Goal: Task Accomplishment & Management: Complete application form

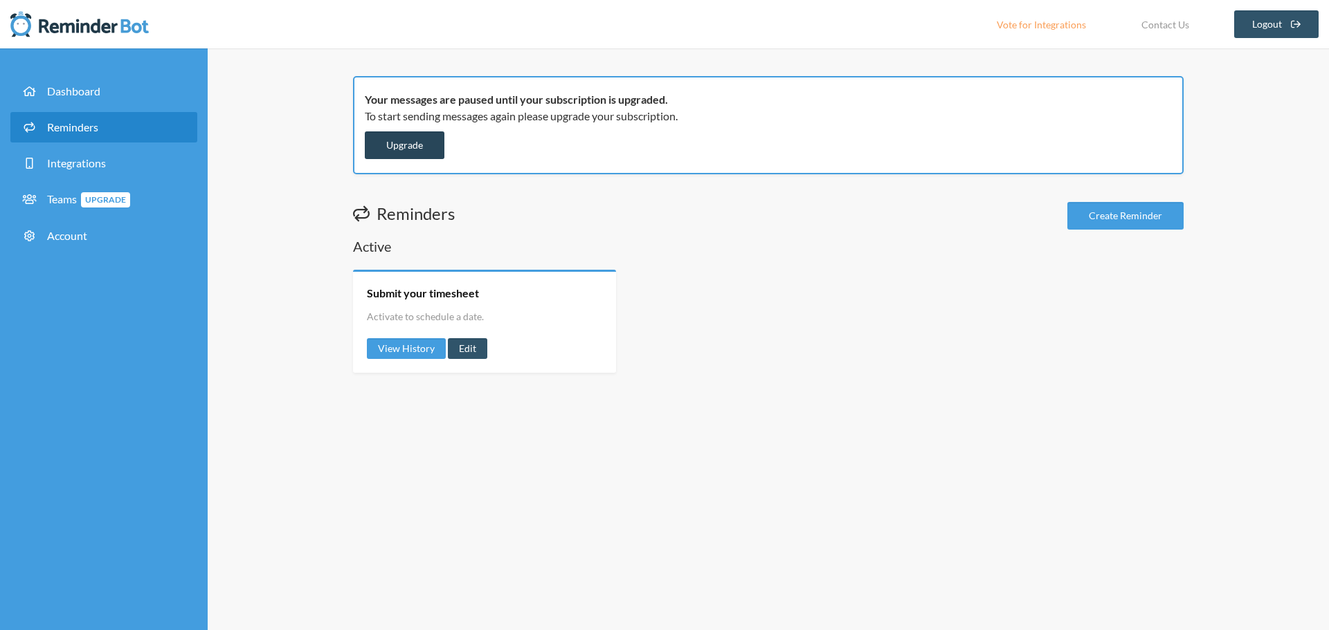
click at [411, 145] on link "Upgrade" at bounding box center [405, 145] width 80 height 28
click at [1154, 220] on link "Create Reminder" at bounding box center [1125, 216] width 116 height 28
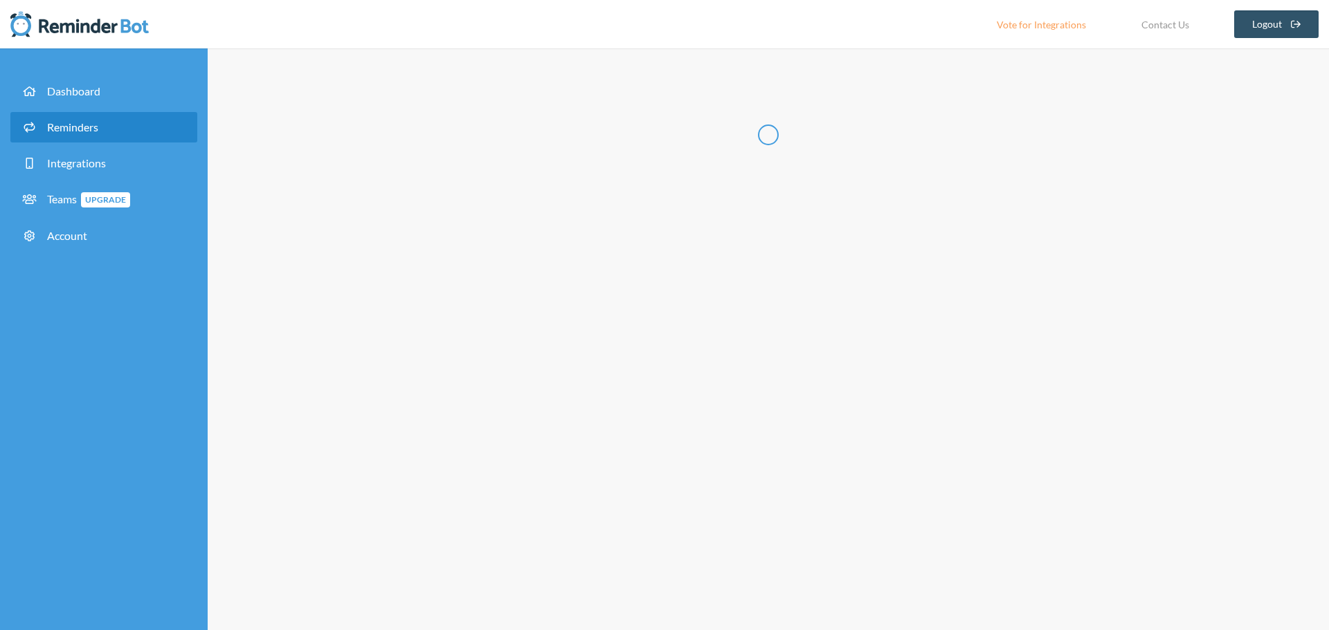
select select "11:30:00"
select select "12:30:00"
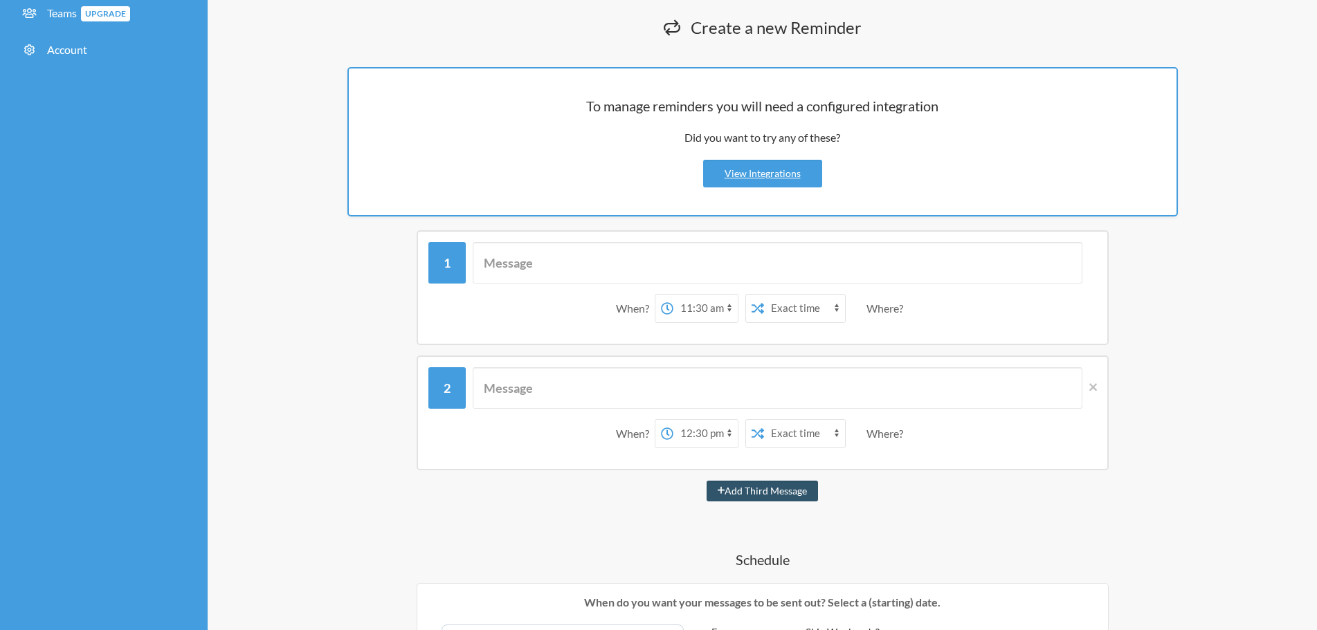
scroll to position [208, 0]
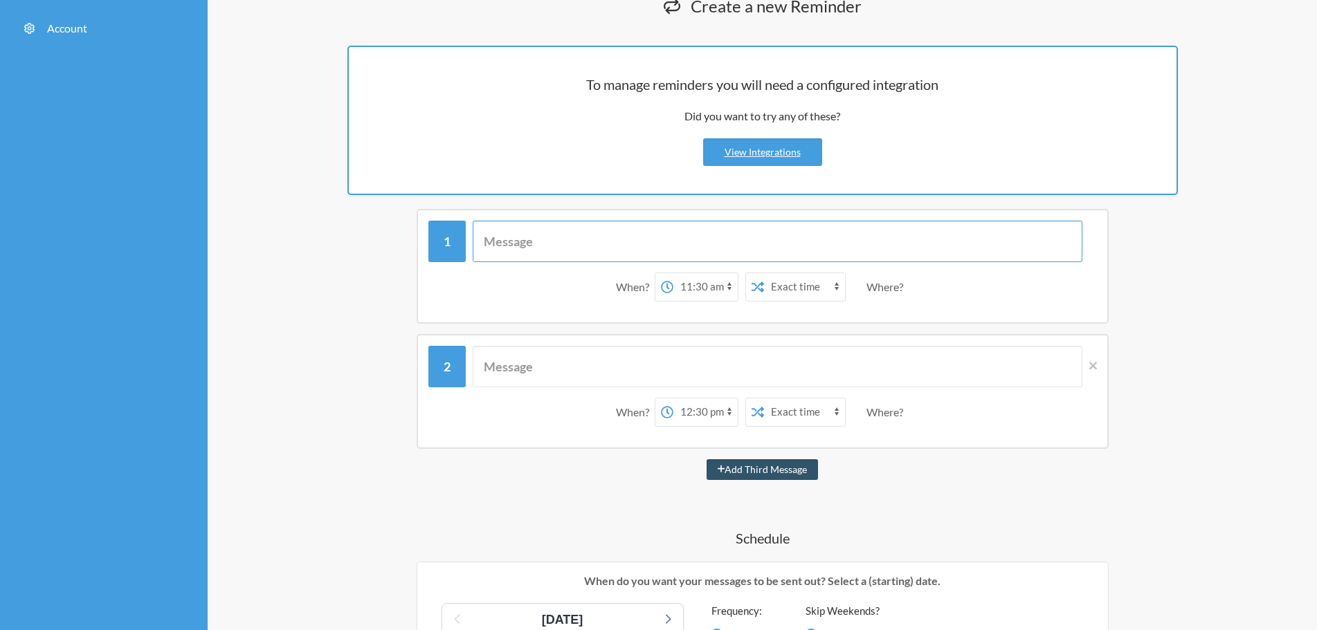
click at [680, 241] on input "text" at bounding box center [778, 242] width 610 height 42
click at [836, 282] on select "Exact time Random time" at bounding box center [804, 287] width 81 height 28
click at [614, 302] on div "When? 12:00 am 12:15 am 12:30 am 12:45 am 1:00 am 1:15 am 1:30 am 1:45 am 2:00 …" at bounding box center [762, 287] width 668 height 43
click at [552, 245] on input "text" at bounding box center [778, 242] width 610 height 42
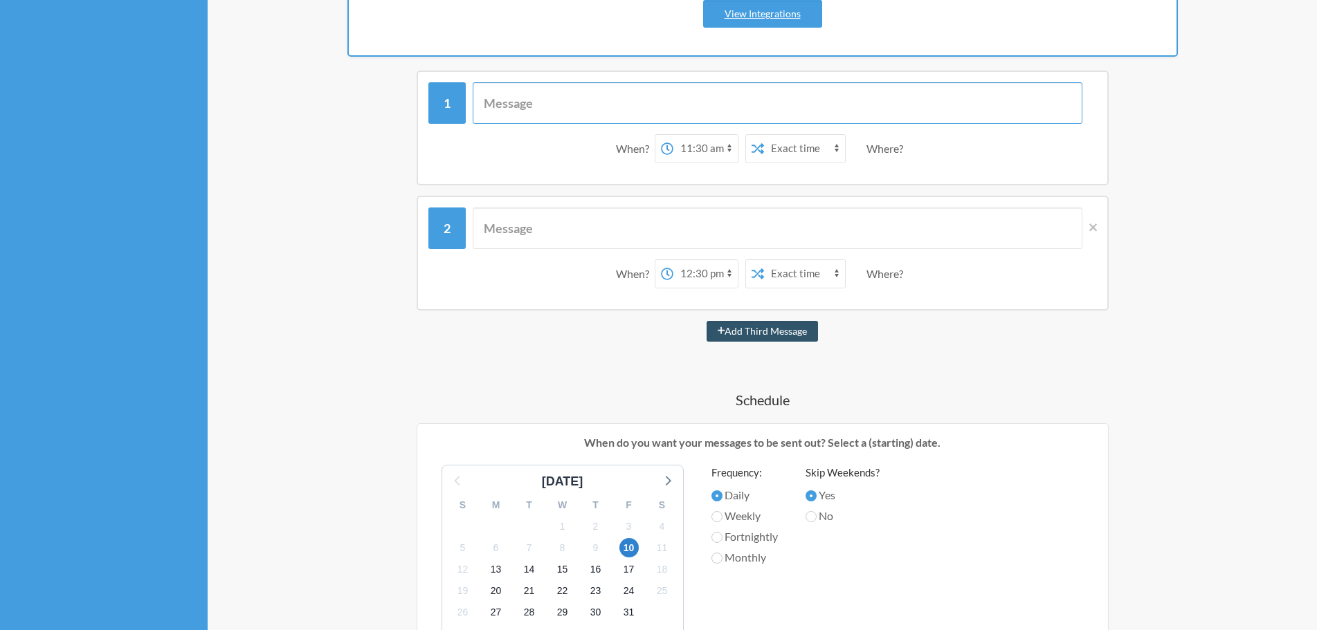
scroll to position [554, 0]
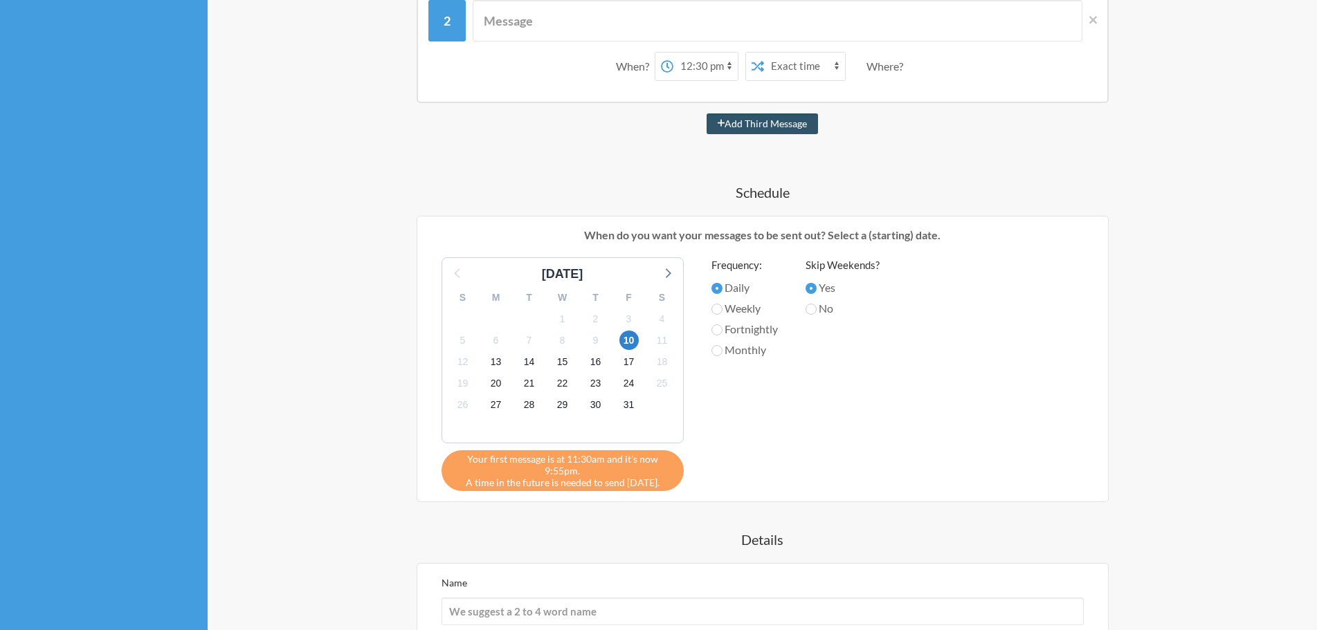
drag, startPoint x: 540, startPoint y: 460, endPoint x: 662, endPoint y: 486, distance: 124.6
click at [662, 486] on div "Your first message is at 11:30am and it's now 9:55pm. A time in the future is n…" at bounding box center [563, 471] width 242 height 41
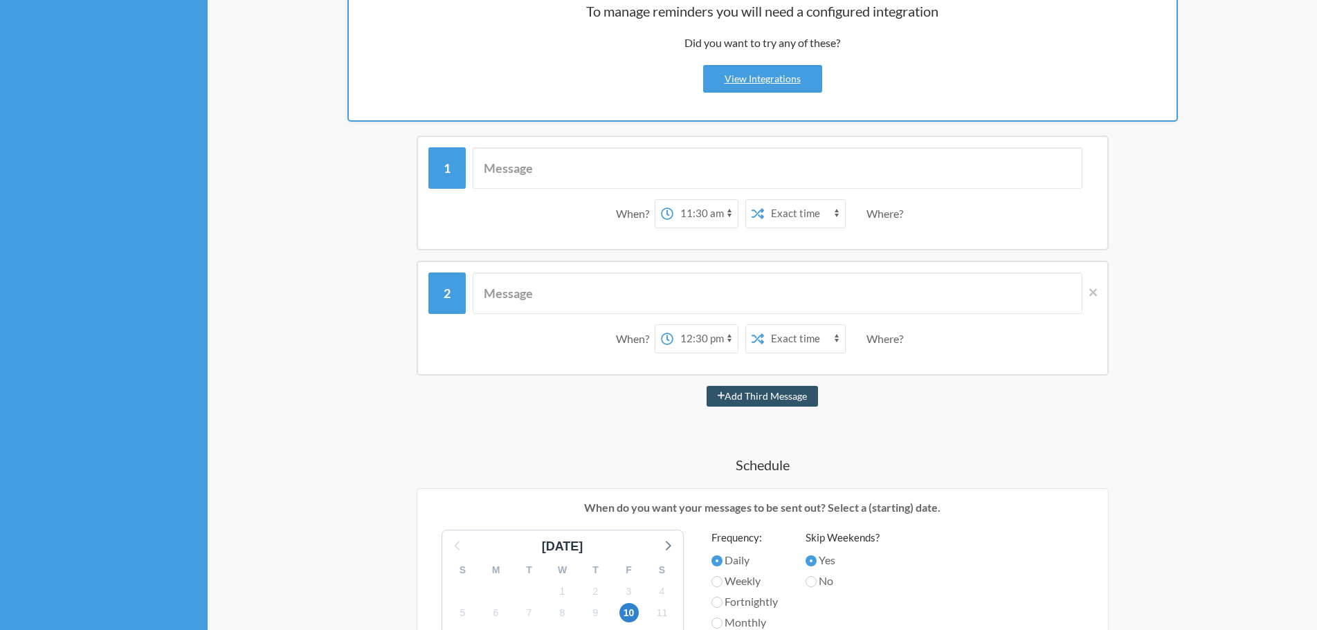
scroll to position [208, 0]
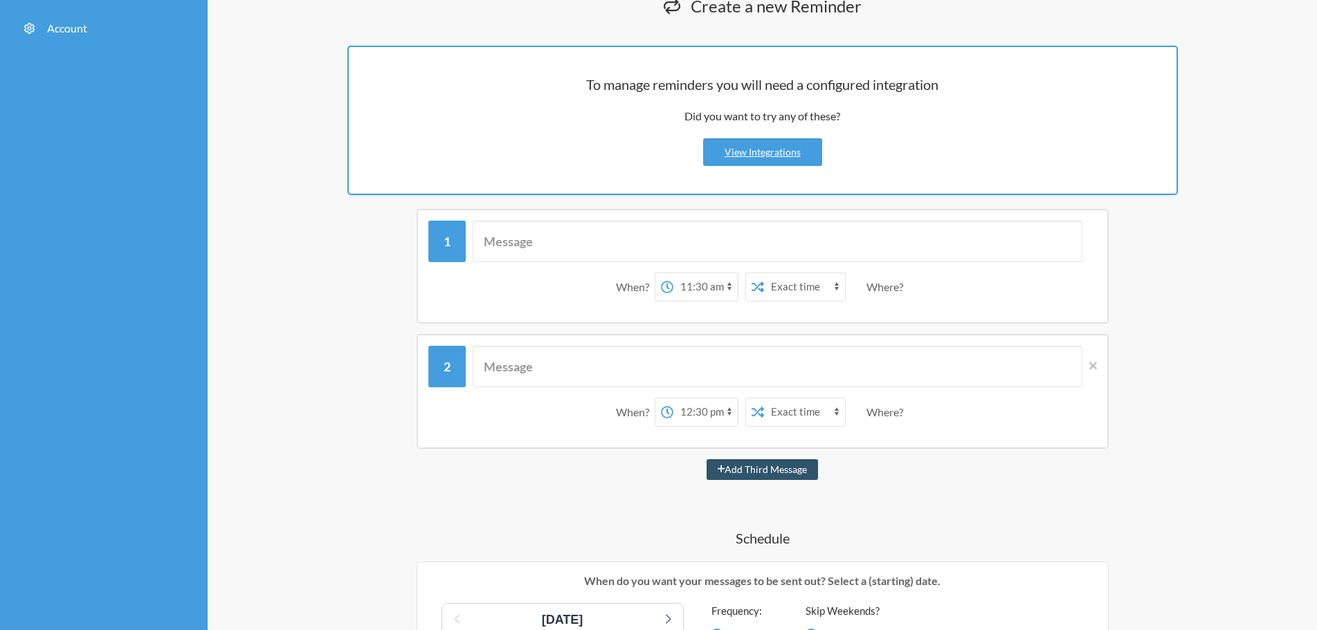
click at [730, 283] on select "12:00 am 12:15 am 12:30 am 12:45 am 1:00 am 1:15 am 1:30 am 1:45 am 2:00 am 2:1…" at bounding box center [705, 287] width 64 height 28
select select "09:30:00"
click at [673, 273] on select "12:00 am 12:15 am 12:30 am 12:45 am 1:00 am 1:15 am 1:30 am 1:45 am 2:00 am 2:1…" at bounding box center [705, 287] width 64 height 28
click at [599, 253] on input "text" at bounding box center [778, 242] width 610 height 42
type input "vacation submit"
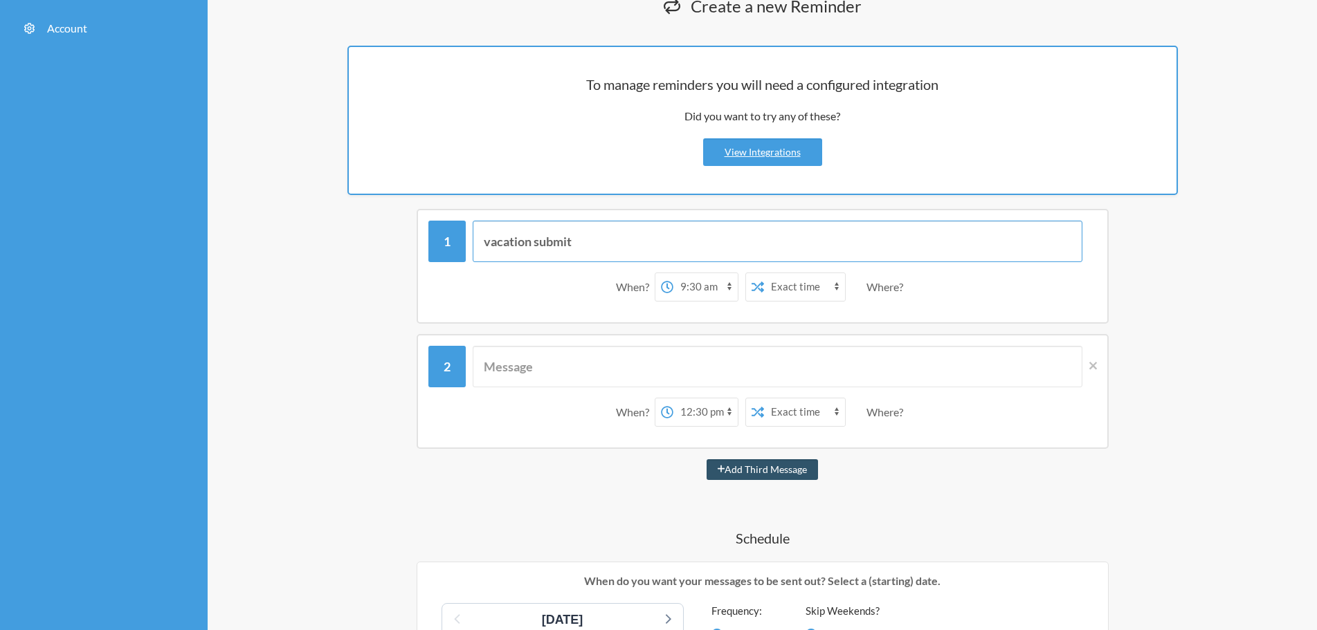
click at [707, 460] on button "Add Third Message" at bounding box center [763, 470] width 112 height 21
select select "13:30:00"
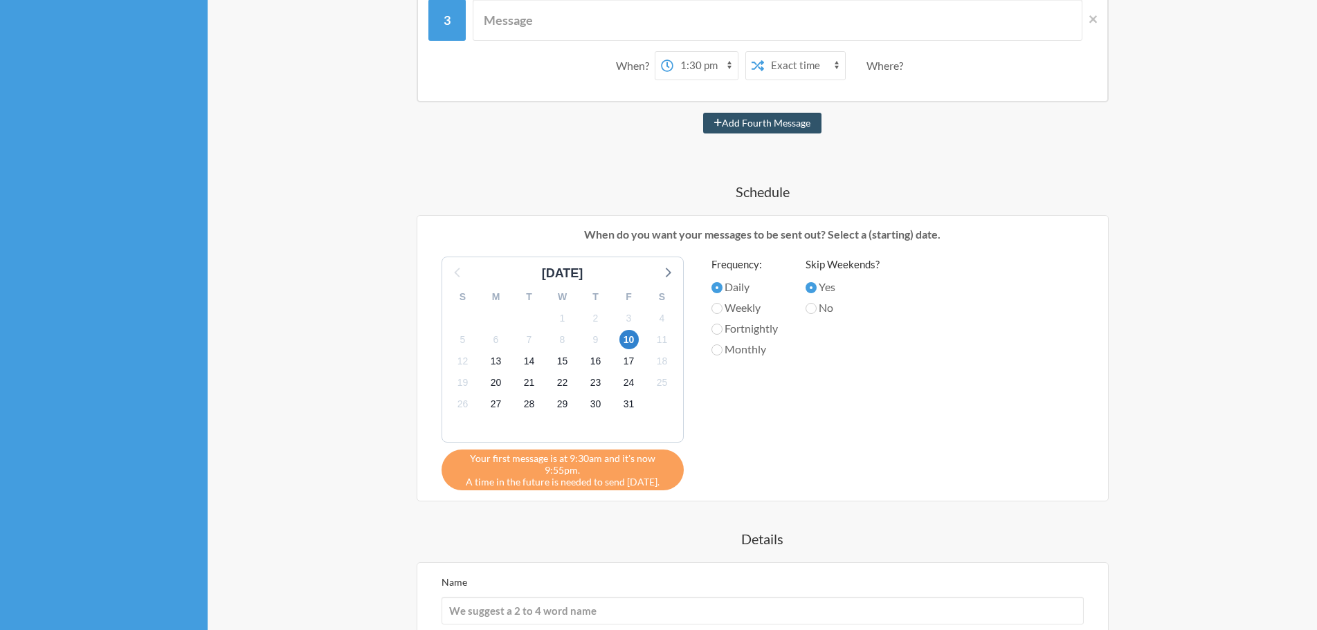
scroll to position [692, 0]
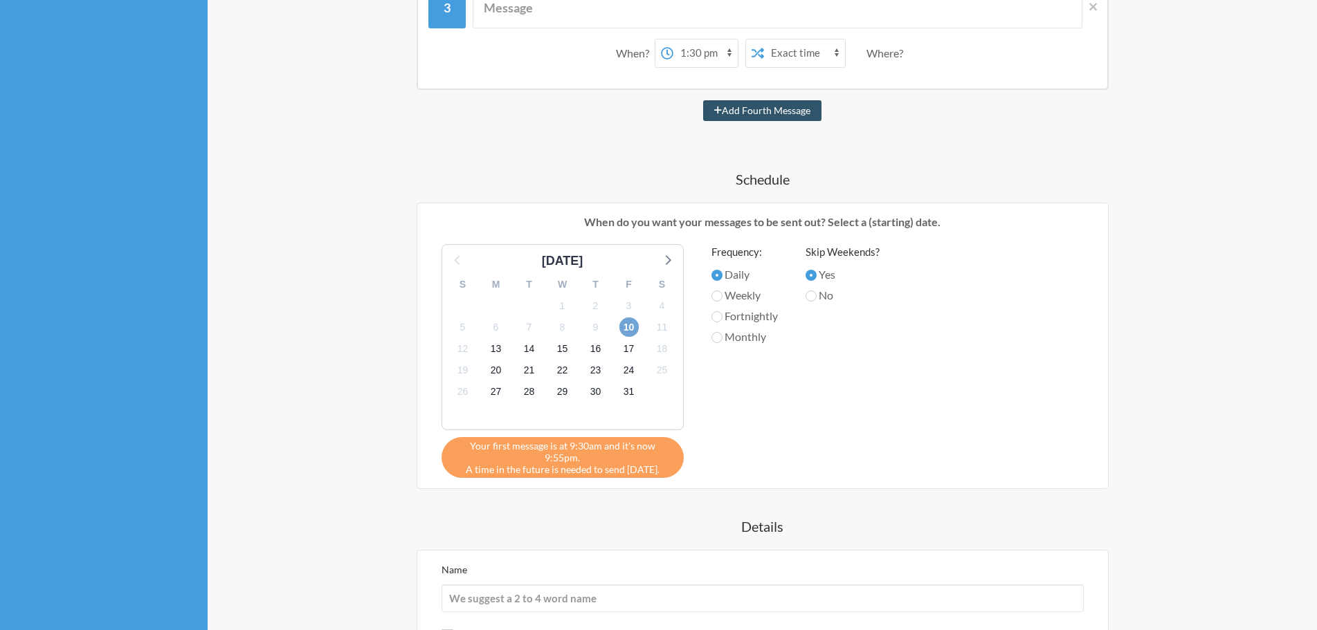
click at [629, 323] on span "10" at bounding box center [628, 327] width 19 height 19
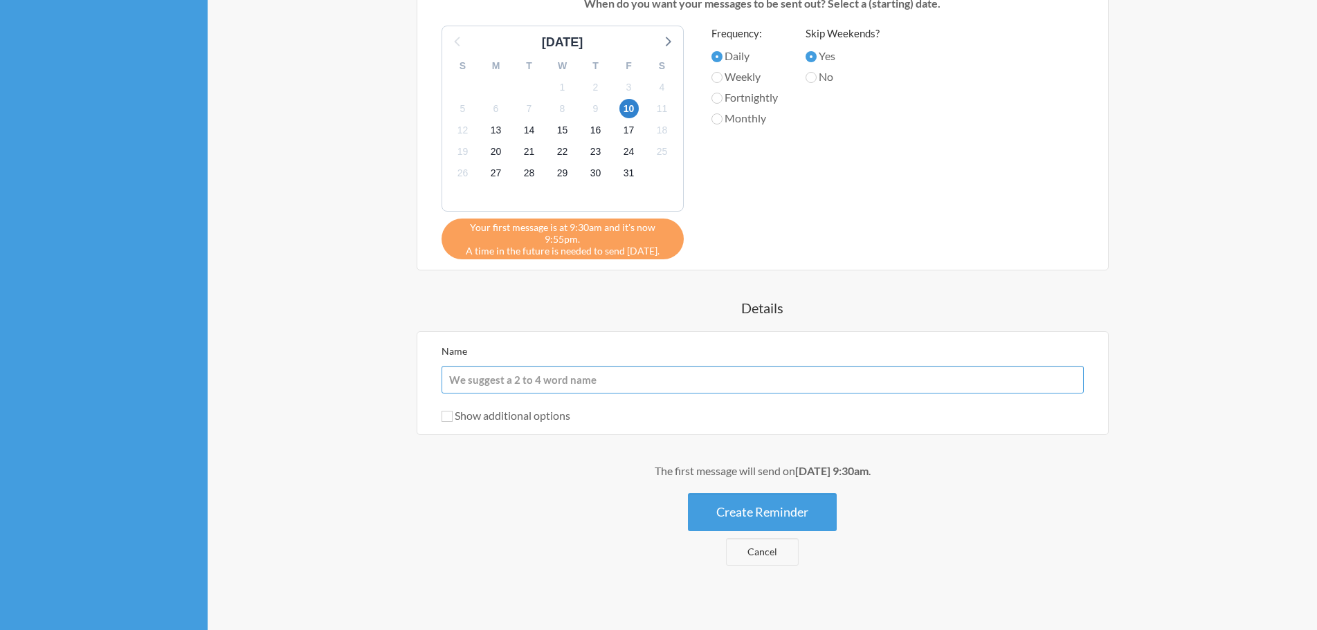
click at [511, 375] on input "Name" at bounding box center [763, 380] width 642 height 28
click at [765, 504] on button "Create Reminder" at bounding box center [762, 512] width 149 height 38
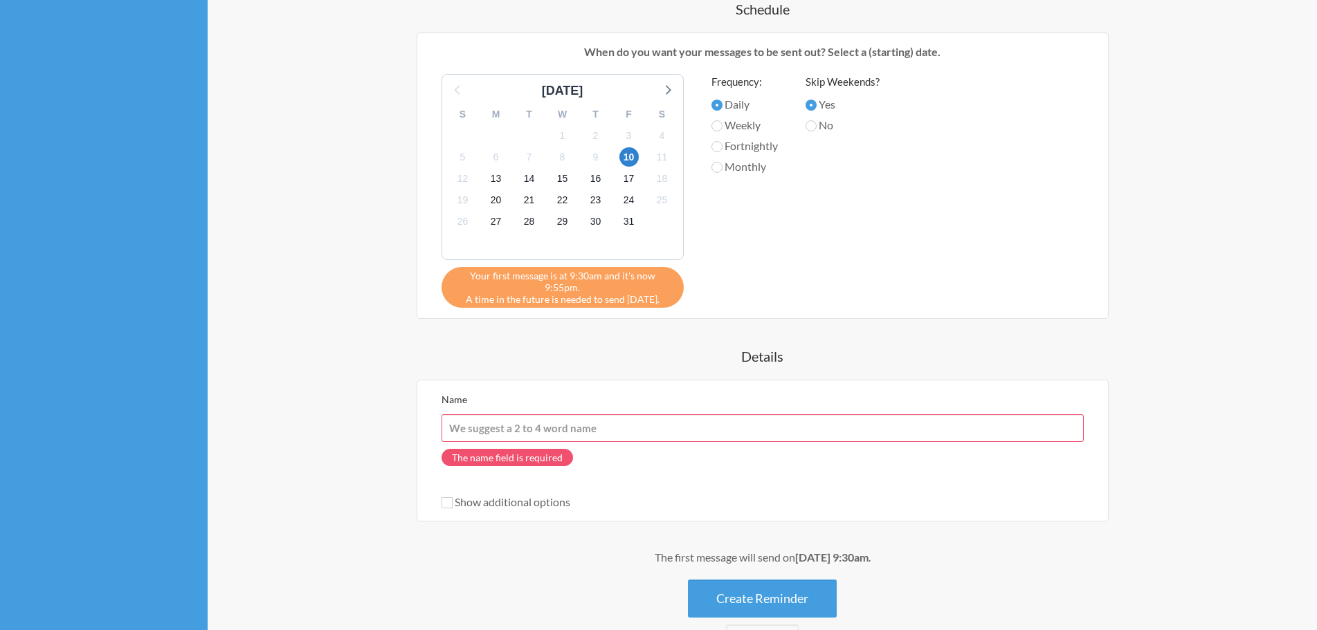
click at [533, 420] on input "Name" at bounding box center [763, 429] width 642 height 28
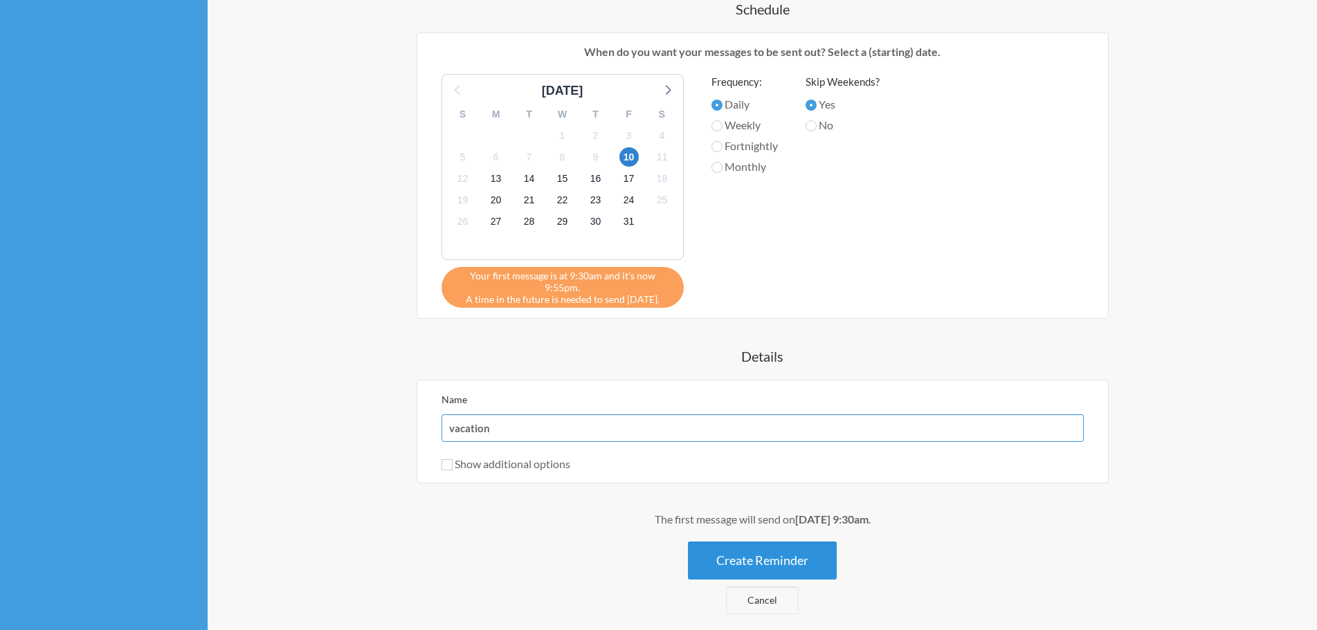
type input "vacation"
click at [770, 545] on button "Create Reminder" at bounding box center [762, 561] width 149 height 38
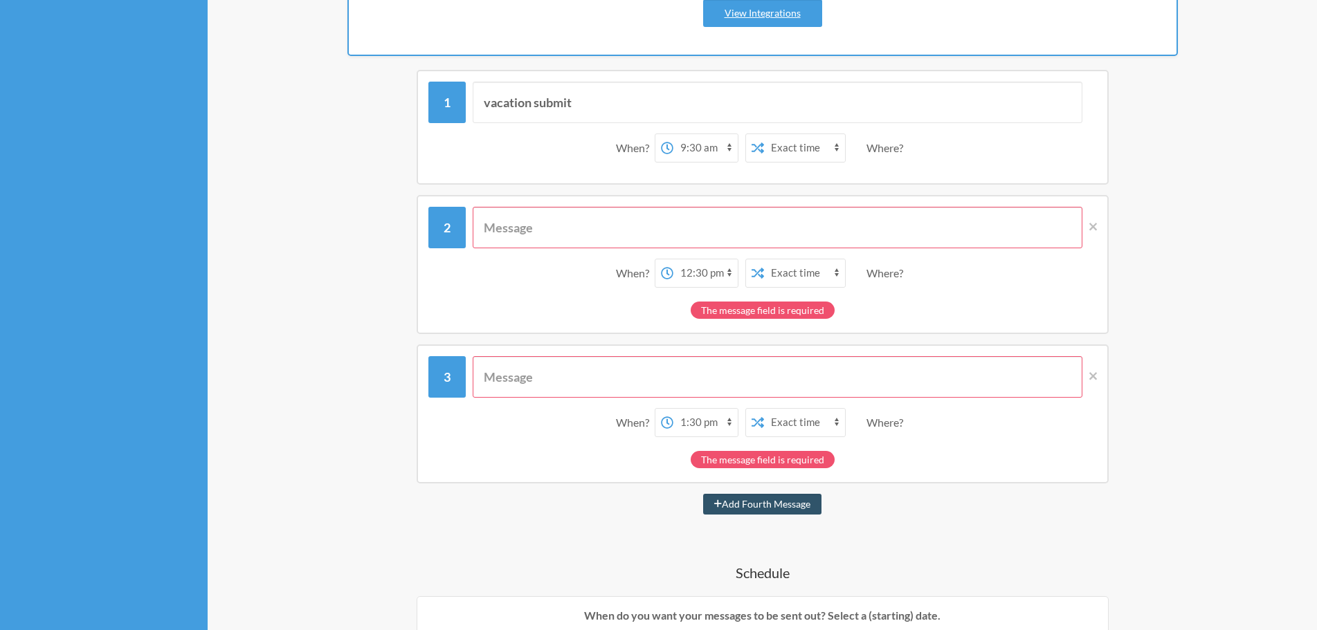
scroll to position [357, 0]
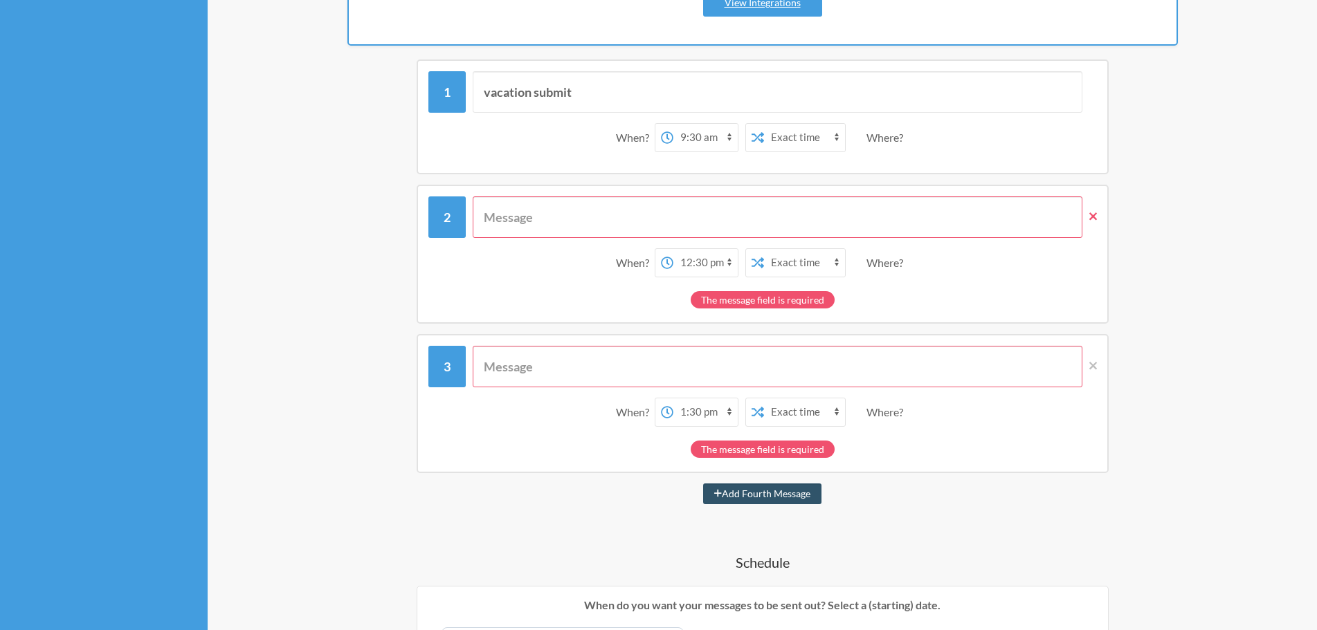
click at [1092, 212] on icon at bounding box center [1093, 216] width 8 height 12
select select "13:30:00"
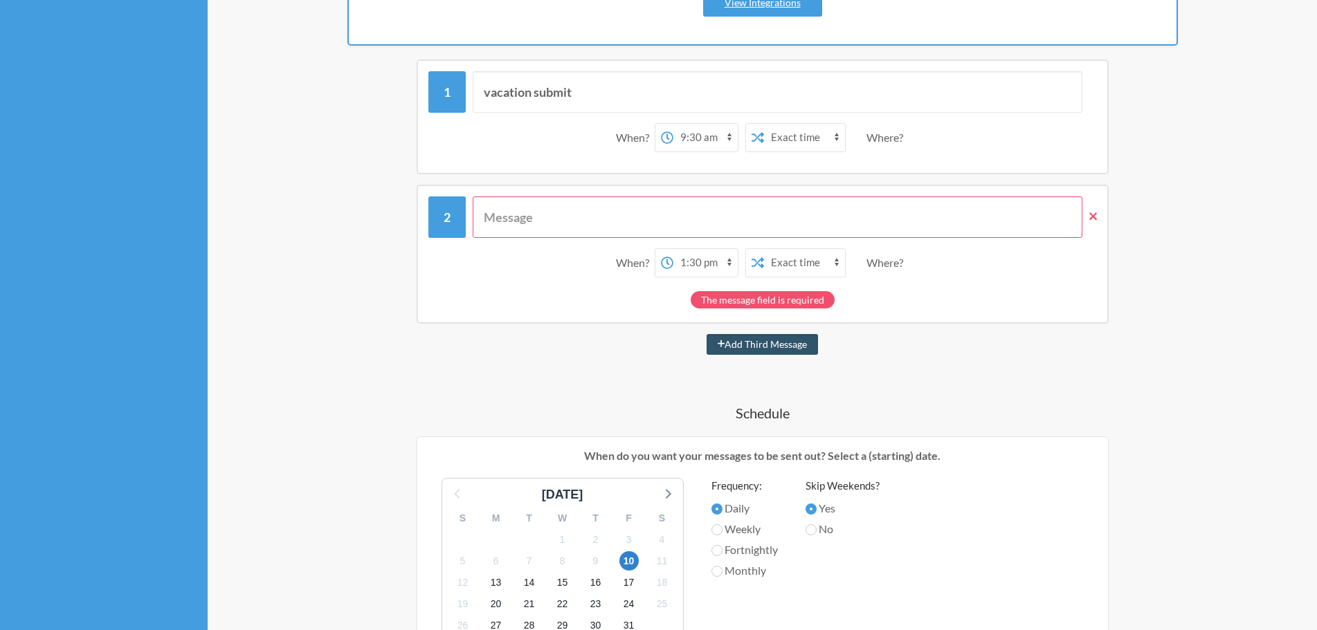
click at [1094, 215] on icon at bounding box center [1093, 216] width 8 height 8
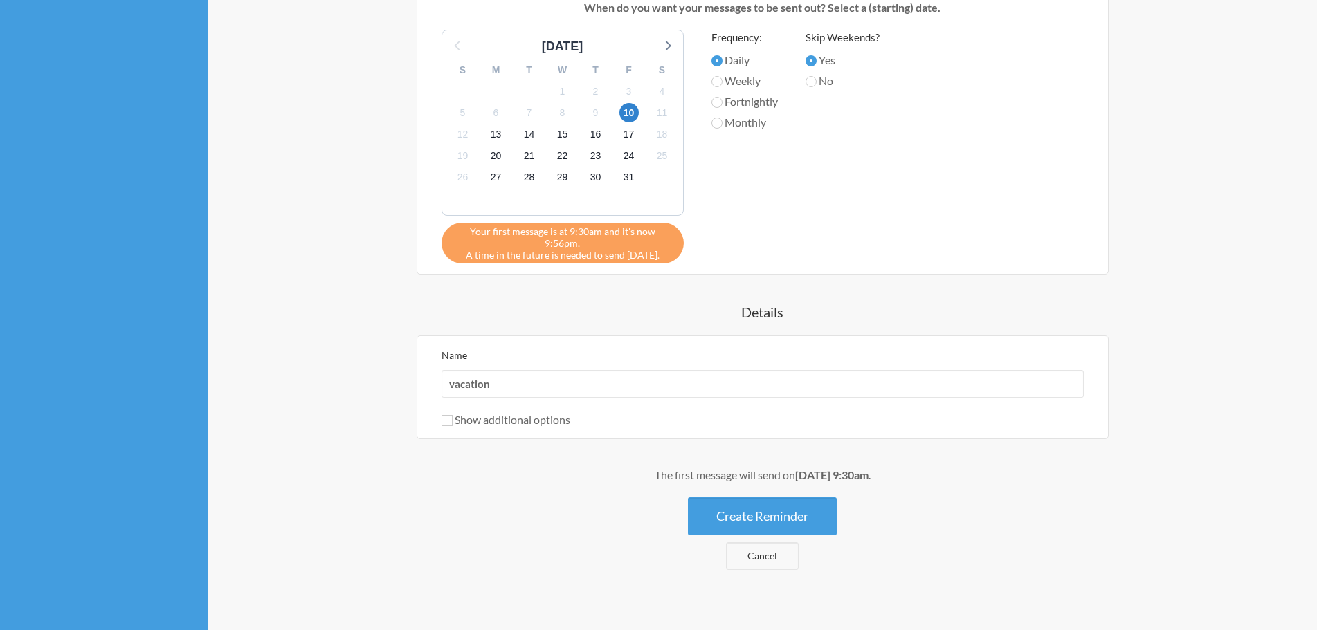
scroll to position [660, 0]
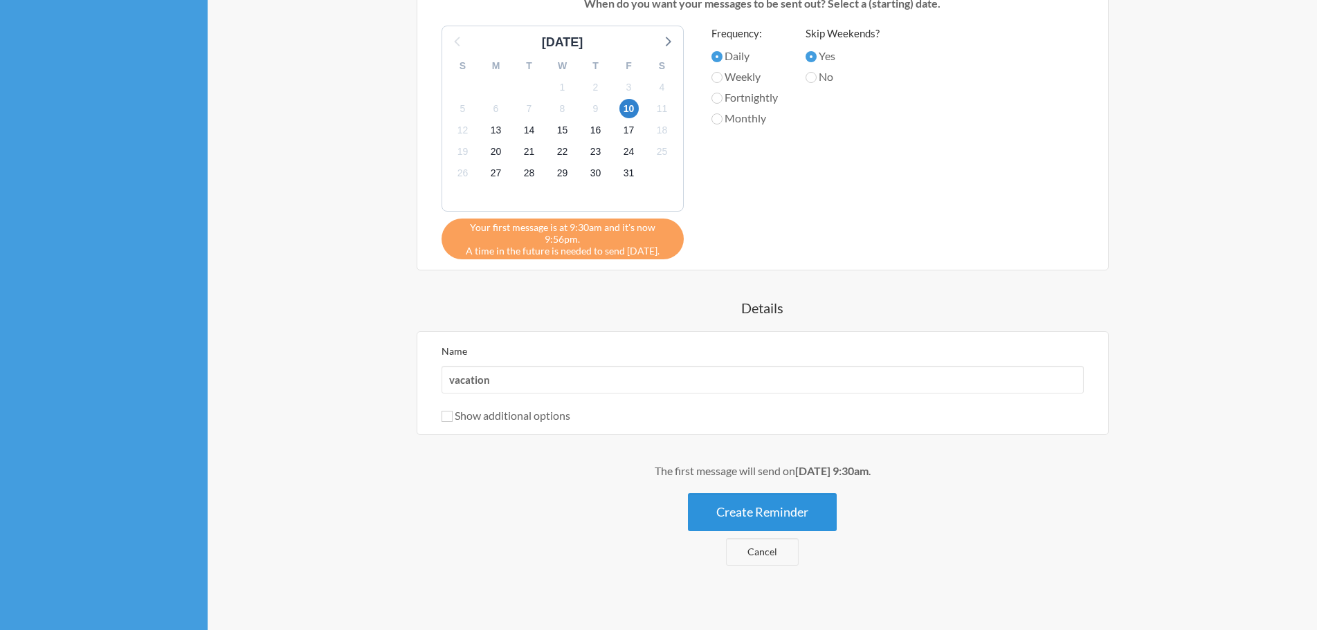
click at [782, 495] on button "Create Reminder" at bounding box center [762, 512] width 149 height 38
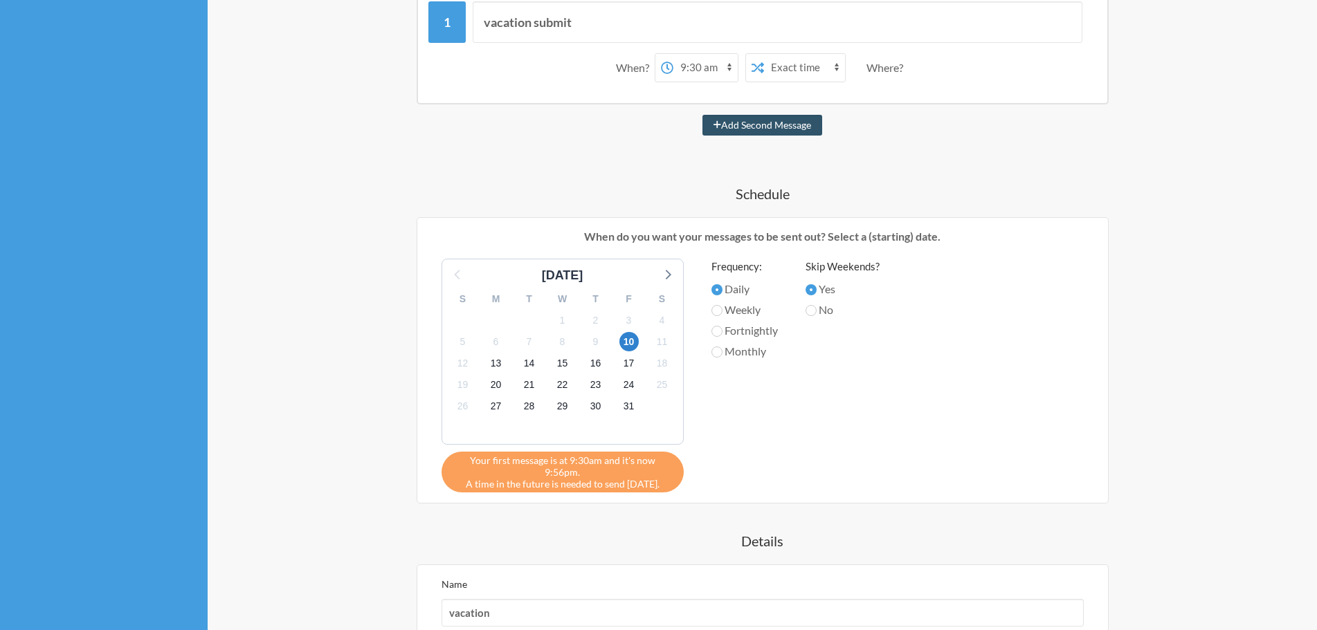
scroll to position [383, 0]
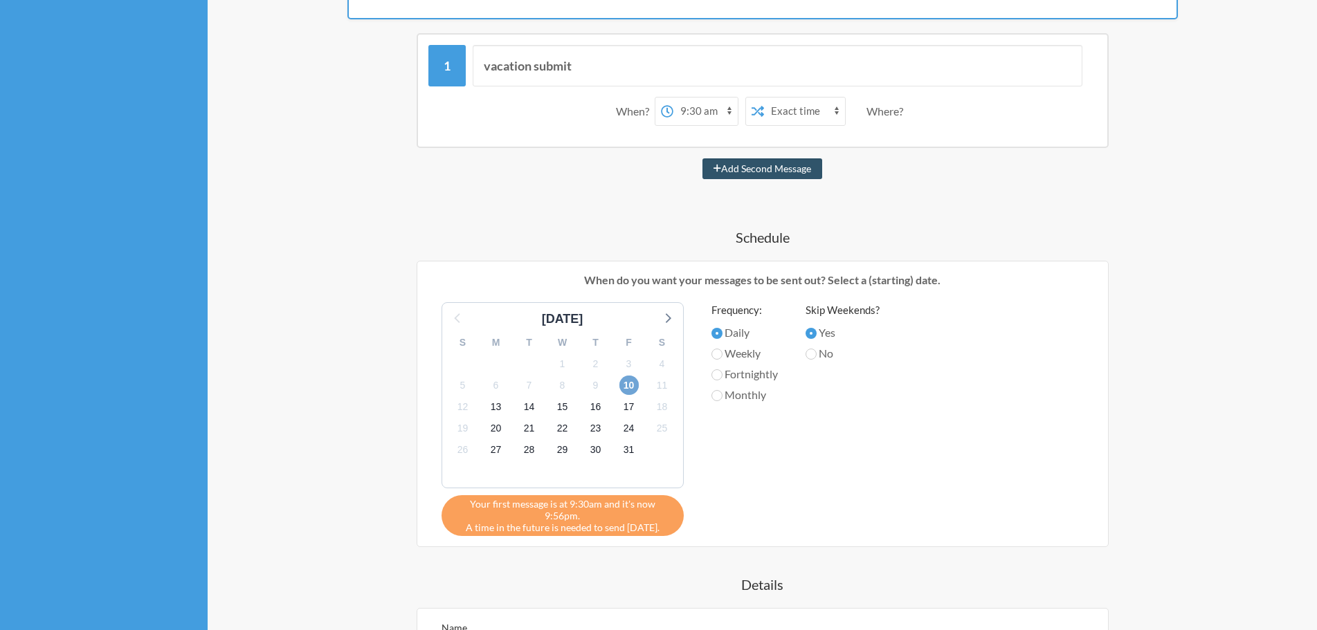
click at [633, 382] on span "10" at bounding box center [628, 385] width 19 height 19
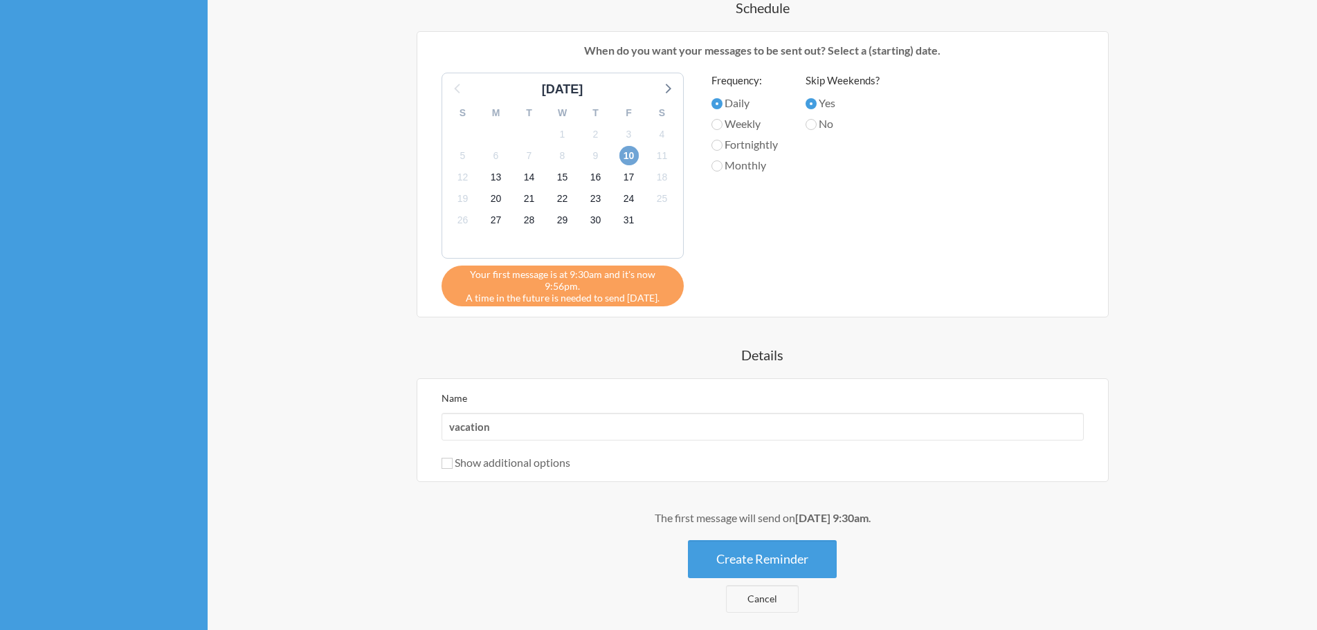
scroll to position [660, 0]
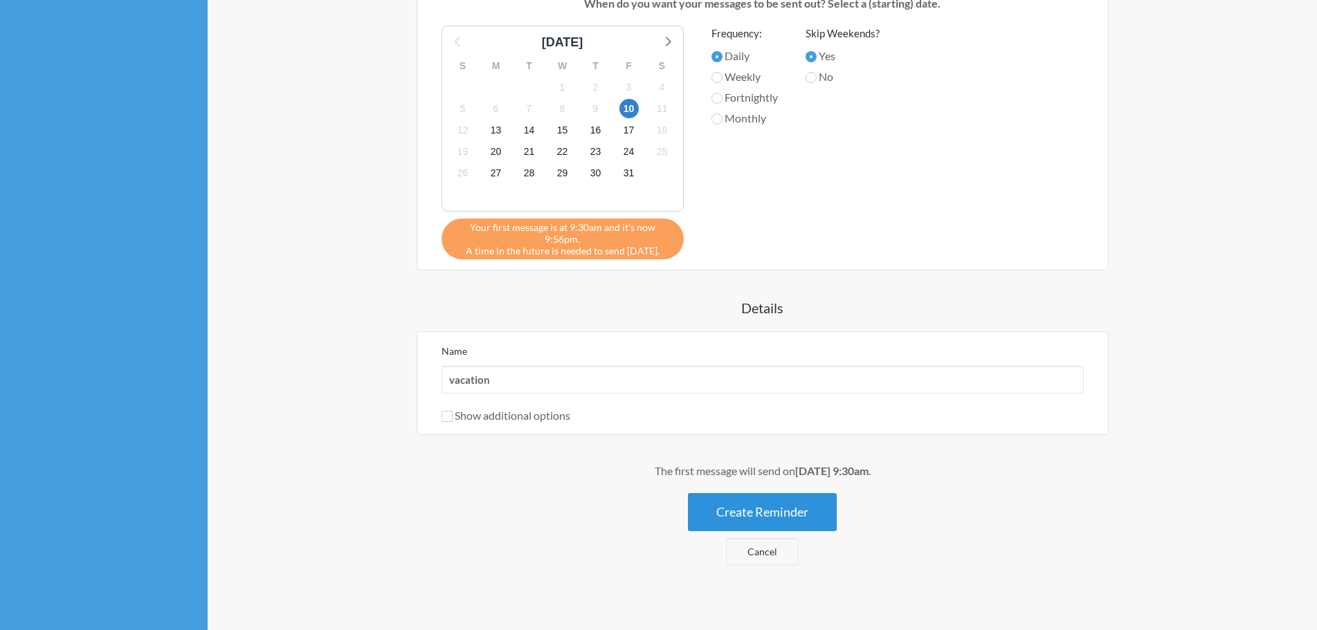
click at [742, 495] on button "Create Reminder" at bounding box center [762, 512] width 149 height 38
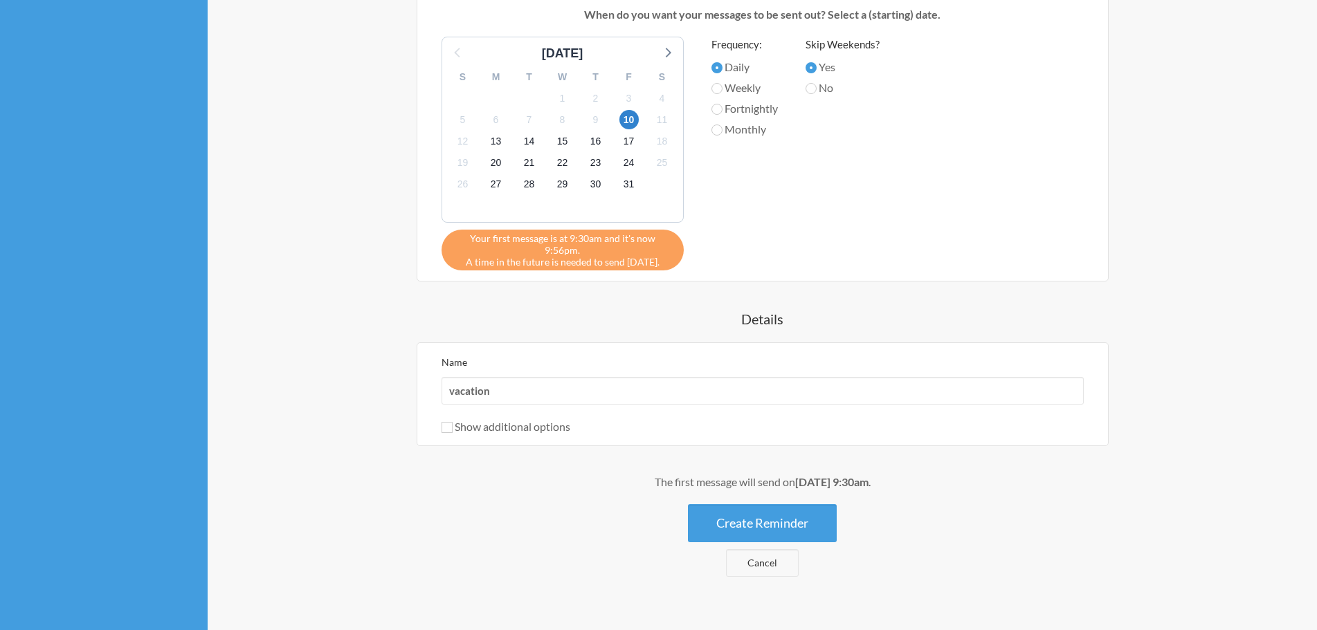
scroll to position [383, 0]
